Goal: Information Seeking & Learning: Compare options

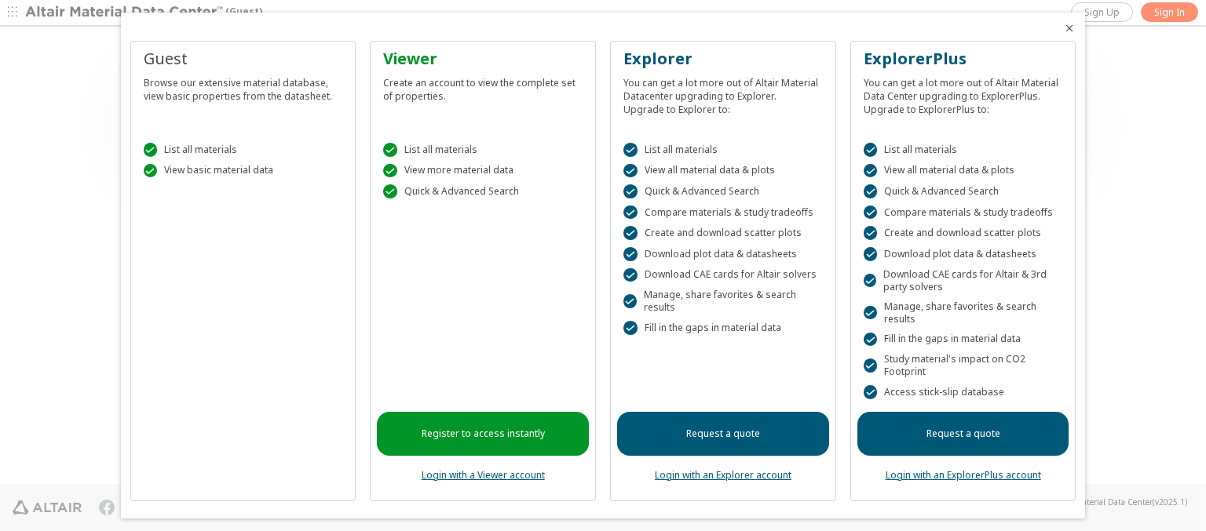
click at [1063, 28] on icon "Close" at bounding box center [1069, 28] width 13 height 13
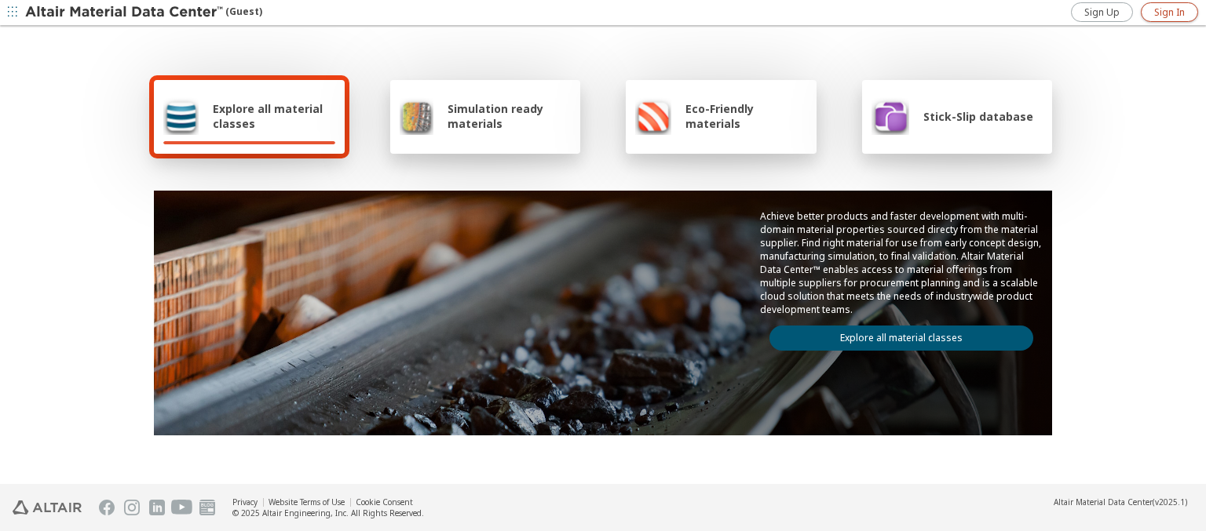
click at [1169, 12] on span "Sign In" at bounding box center [1169, 12] width 31 height 13
click at [125, 13] on img at bounding box center [125, 13] width 200 height 16
click at [268, 116] on span "Explore all material classes" at bounding box center [274, 116] width 122 height 30
click at [895, 334] on link "Explore all material classes" at bounding box center [901, 338] width 264 height 25
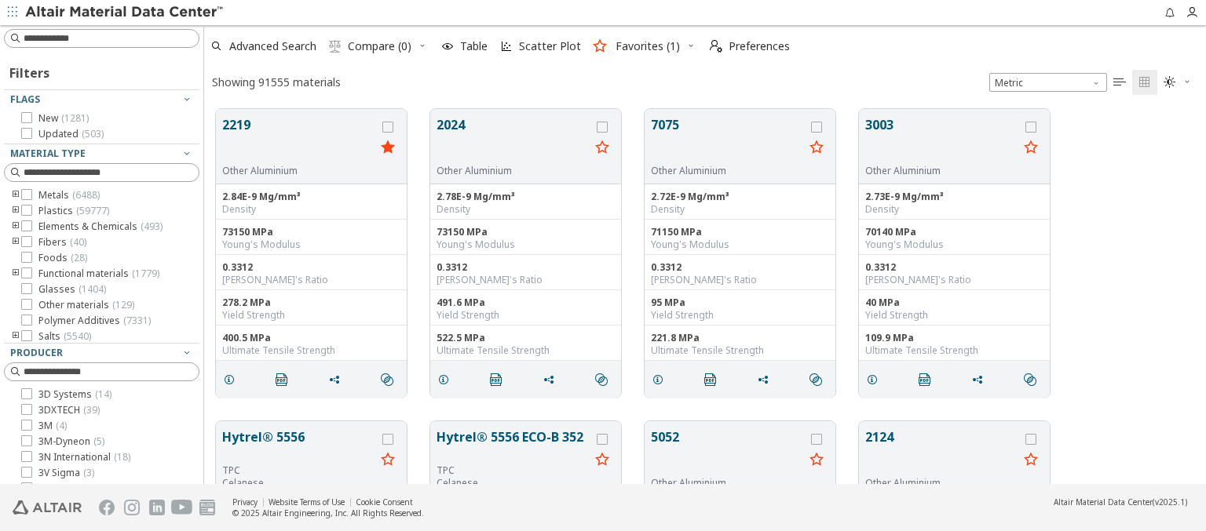
scroll to position [13, 13]
click at [389, 126] on icon "grid" at bounding box center [387, 127] width 11 height 11
click at [604, 126] on icon "grid" at bounding box center [602, 127] width 11 height 11
click at [380, 46] on span "Compare (2)" at bounding box center [380, 46] width 64 height 11
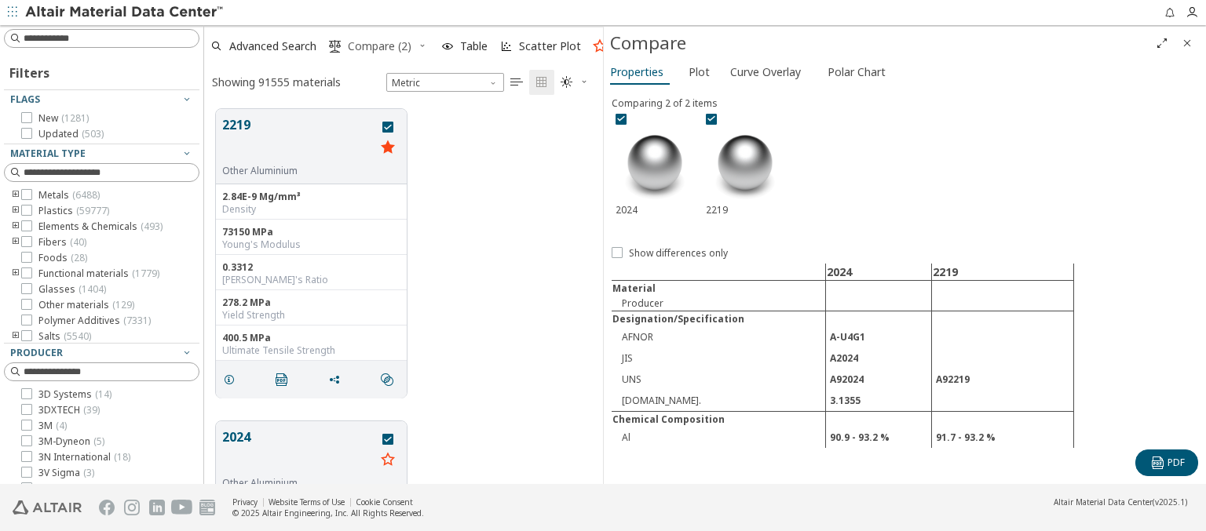
scroll to position [375, 386]
click at [765, 71] on span "Curve Overlay" at bounding box center [765, 72] width 71 height 25
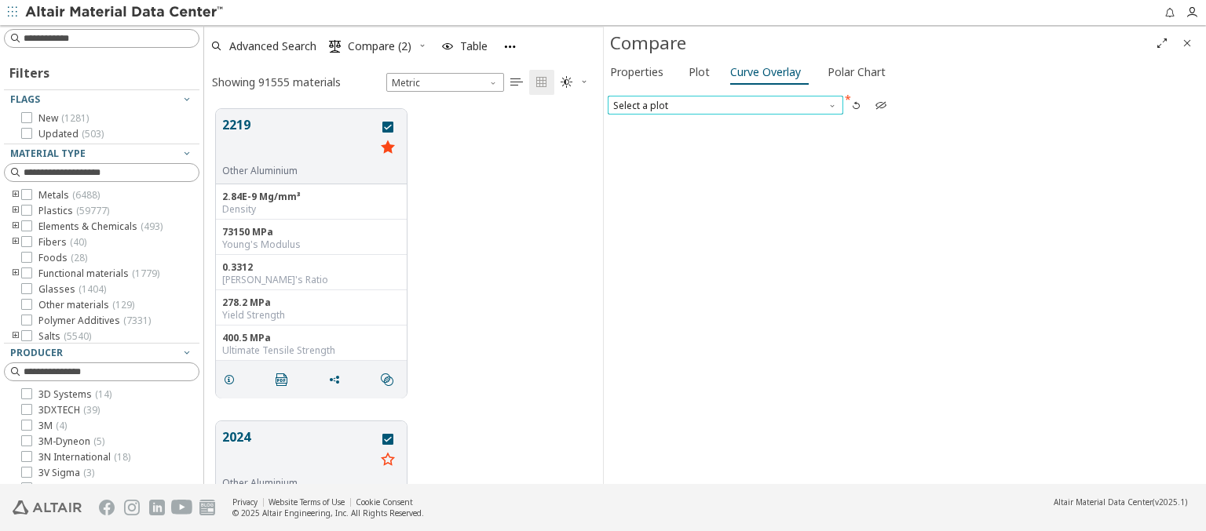
click at [724, 104] on span "Select a plot" at bounding box center [725, 105] width 235 height 19
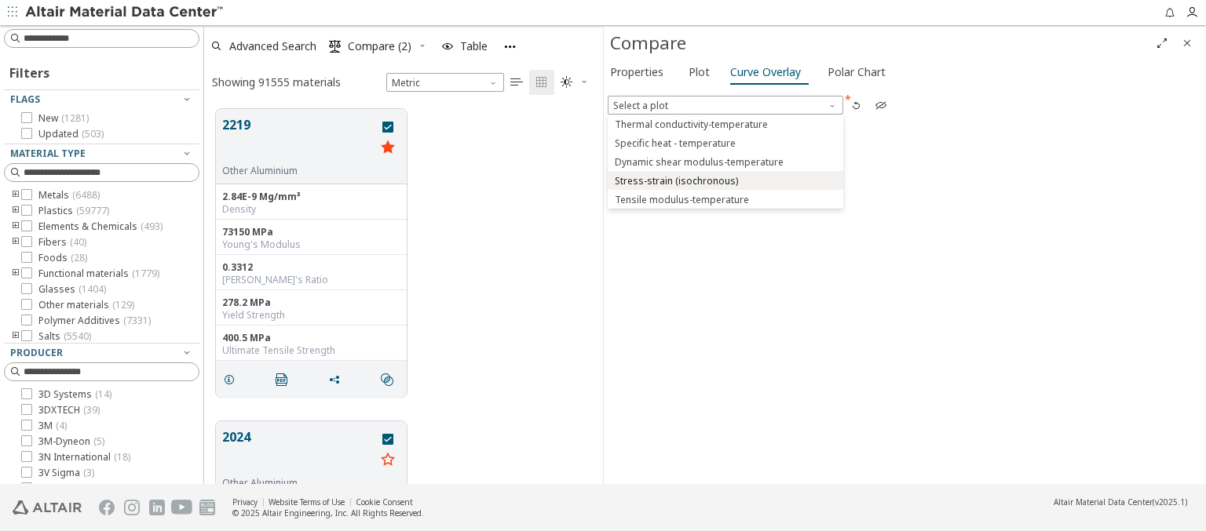
click at [724, 180] on span "Stress-strain (isochronous)" at bounding box center [676, 181] width 123 height 13
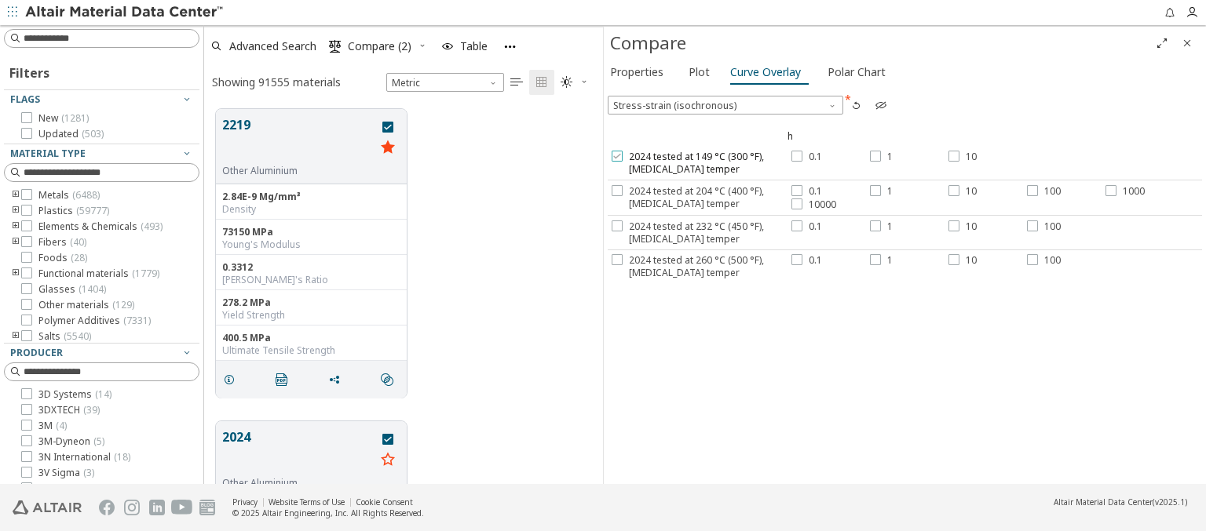
click at [697, 162] on span "2024 tested at 149 °C (300 °F), [MEDICAL_DATA] temper" at bounding box center [708, 163] width 159 height 25
click at [802, 156] on label "0.1" at bounding box center [806, 157] width 31 height 13
click at [877, 156] on div at bounding box center [875, 156] width 11 height 11
click at [958, 156] on label "10" at bounding box center [962, 157] width 28 height 13
click at [697, 196] on span "2024 tested at 204 °C (400 °F), [MEDICAL_DATA] temper" at bounding box center [708, 197] width 159 height 25
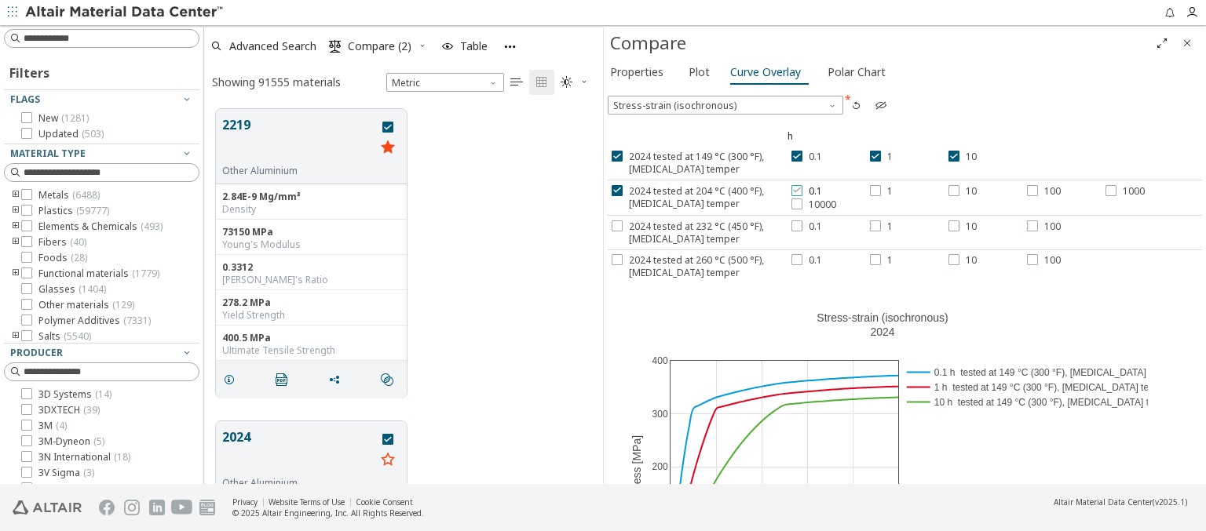
click at [799, 190] on label "0.1" at bounding box center [806, 191] width 31 height 13
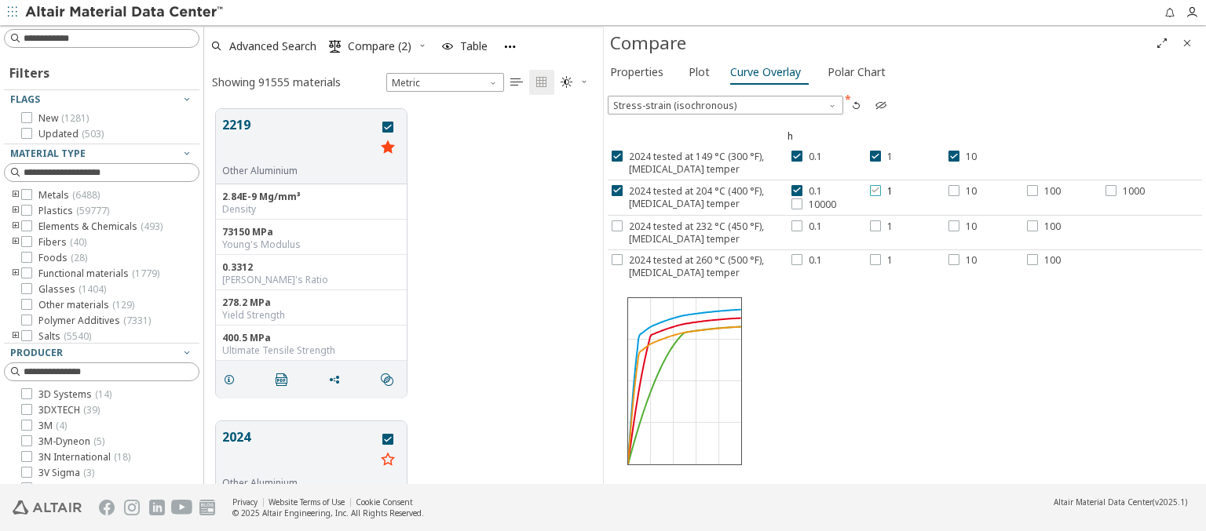
click at [877, 190] on div at bounding box center [875, 190] width 11 height 11
click at [958, 190] on label "10" at bounding box center [962, 191] width 28 height 13
click at [1039, 190] on label "100" at bounding box center [1044, 191] width 34 height 13
click at [1122, 190] on span "1000" at bounding box center [1133, 191] width 22 height 13
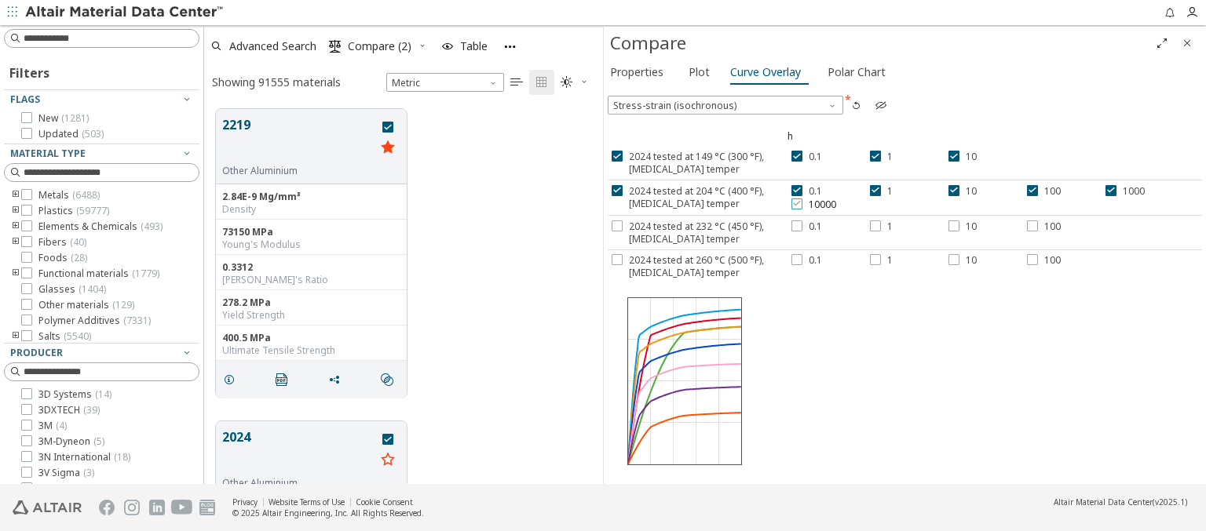
click at [809, 203] on span "10000" at bounding box center [821, 205] width 27 height 13
click at [697, 231] on span "2024 tested at 232 °C (450 °F), [MEDICAL_DATA] temper" at bounding box center [708, 233] width 159 height 25
